Goal: Information Seeking & Learning: Learn about a topic

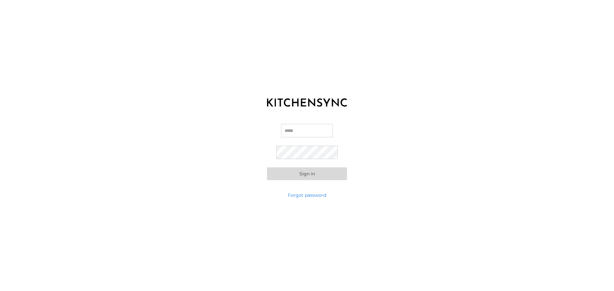
click at [298, 113] on div "Email Password Sign in" at bounding box center [307, 152] width 614 height 80
click at [294, 124] on input "Email" at bounding box center [307, 130] width 52 height 13
type input "**********"
click at [267, 167] on button "Sign in" at bounding box center [307, 173] width 80 height 13
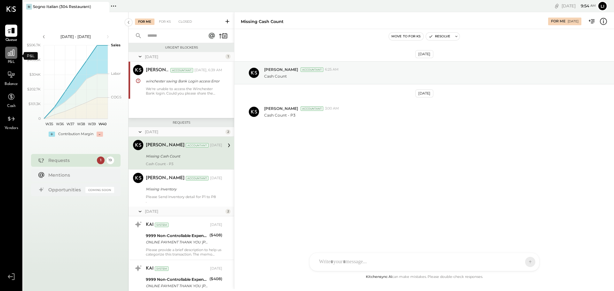
click at [14, 52] on icon at bounding box center [11, 53] width 6 height 6
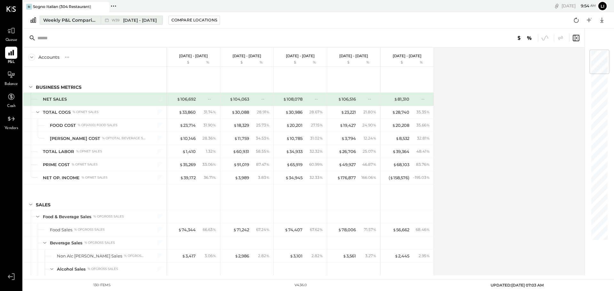
click at [75, 19] on div "Weekly P&L Comparison" at bounding box center [70, 20] width 54 height 6
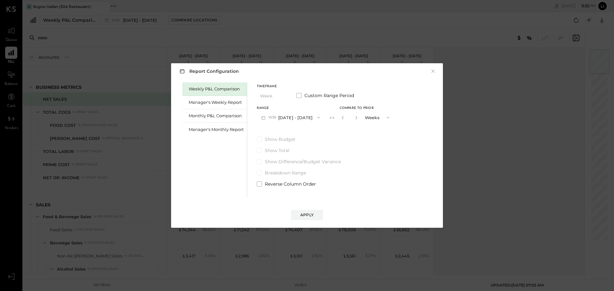
drag, startPoint x: 432, startPoint y: 70, endPoint x: 404, endPoint y: 69, distance: 28.5
click at [433, 70] on button "×" at bounding box center [433, 71] width 6 height 6
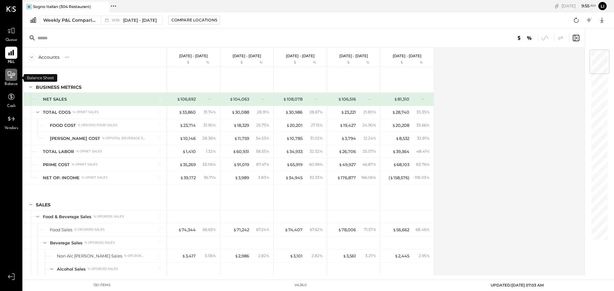
click at [12, 75] on icon at bounding box center [11, 75] width 8 height 8
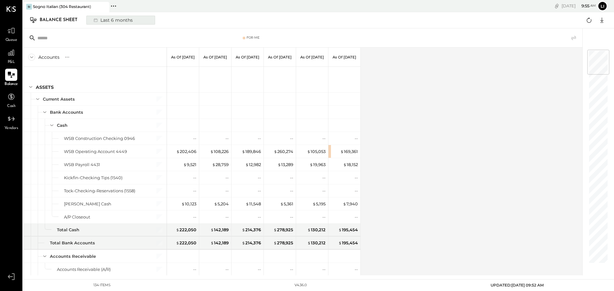
click at [122, 19] on div "Last 6 months" at bounding box center [112, 20] width 45 height 8
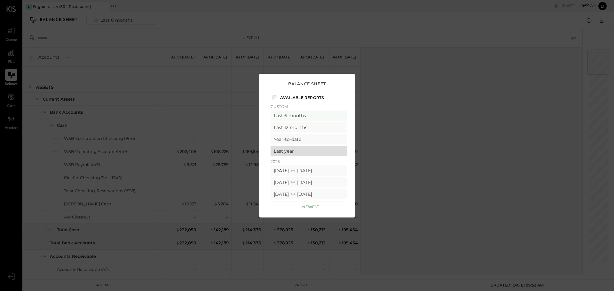
click at [300, 151] on div "Last year" at bounding box center [308, 151] width 77 height 10
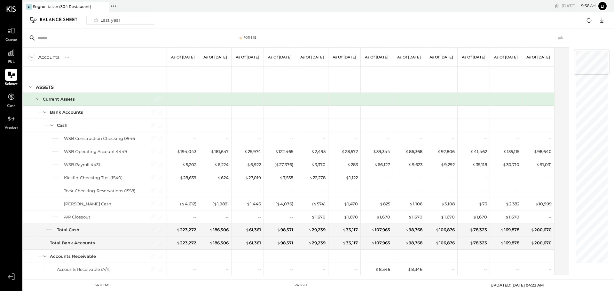
click at [49, 57] on div "Accounts" at bounding box center [48, 57] width 21 height 6
click at [32, 58] on icon at bounding box center [31, 57] width 7 height 7
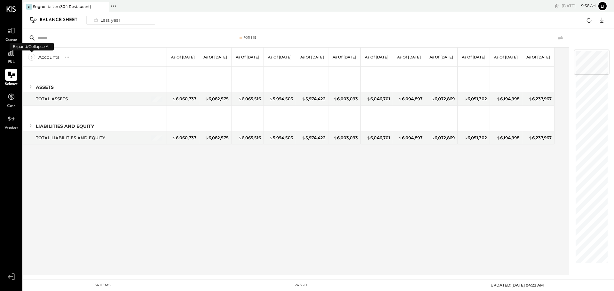
click at [32, 58] on icon at bounding box center [31, 57] width 7 height 7
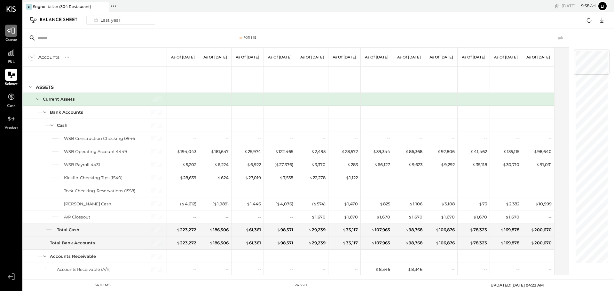
click at [9, 35] on icon at bounding box center [11, 31] width 8 height 8
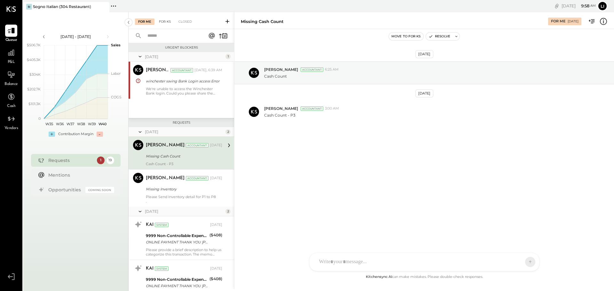
click at [161, 20] on div "For KS" at bounding box center [165, 22] width 18 height 6
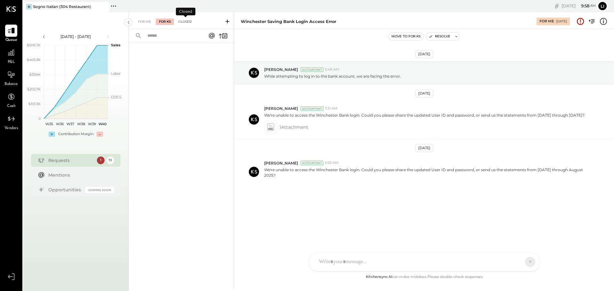
click at [185, 19] on div "Closed" at bounding box center [185, 22] width 20 height 6
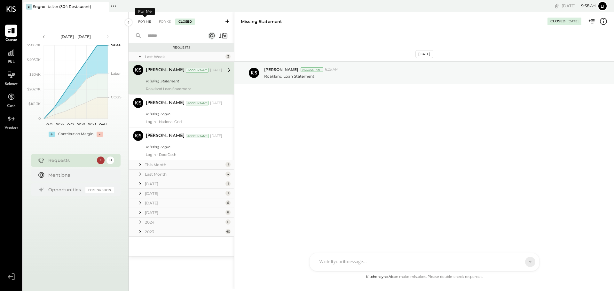
click at [139, 19] on div "For Me" at bounding box center [144, 22] width 19 height 6
